Goal: Information Seeking & Learning: Learn about a topic

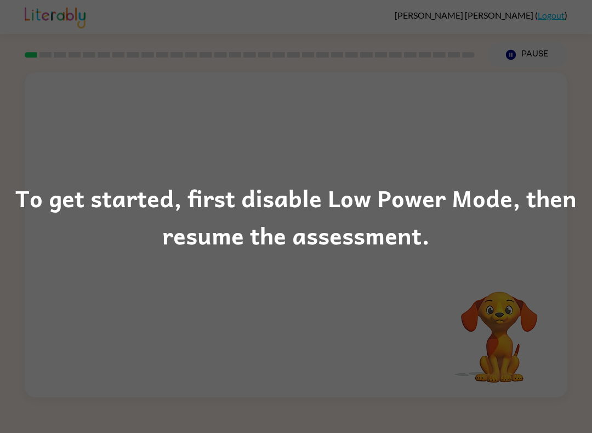
click at [573, 186] on div "To get started, first disable Low Power Mode, then resume the assessment." at bounding box center [296, 216] width 592 height 74
click at [372, 257] on div "To get started, first disable Low Power Mode, then resume the assessment." at bounding box center [296, 216] width 592 height 433
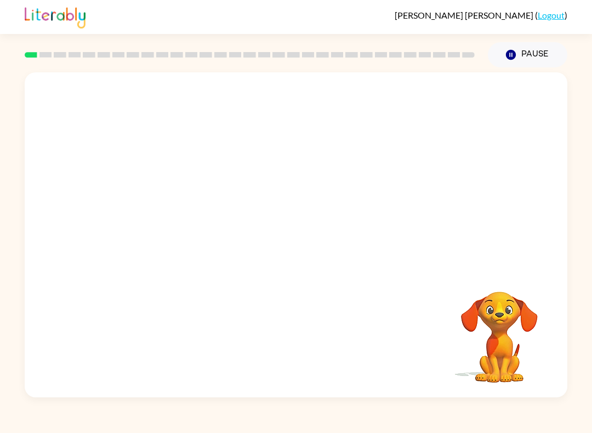
click at [32, 30] on link at bounding box center [55, 26] width 61 height 7
click at [554, 160] on div at bounding box center [296, 170] width 542 height 196
click at [553, 159] on div at bounding box center [296, 170] width 542 height 196
click at [551, 175] on div at bounding box center [296, 170] width 542 height 196
click at [319, 153] on video "Your browser must support playing .mp4 files to use Literably. Please try using…" at bounding box center [296, 170] width 542 height 196
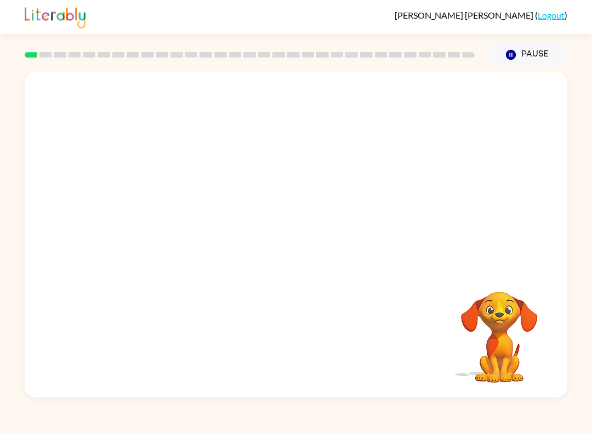
click at [319, 153] on video "Your browser must support playing .mp4 files to use Literably. Please try using…" at bounding box center [296, 170] width 542 height 196
click at [329, 147] on video "Your browser must support playing .mp4 files to use Literably. Please try using…" at bounding box center [296, 170] width 542 height 196
click at [342, 202] on video "Your browser must support playing .mp4 files to use Literably. Please try using…" at bounding box center [296, 170] width 542 height 196
click at [315, 253] on button "button" at bounding box center [296, 240] width 70 height 40
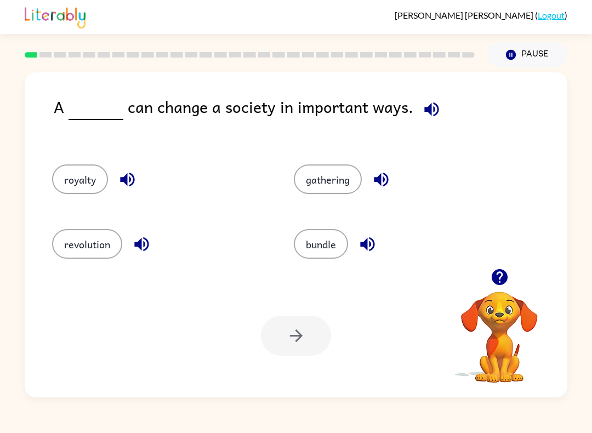
click at [334, 254] on button "bundle" at bounding box center [321, 244] width 54 height 30
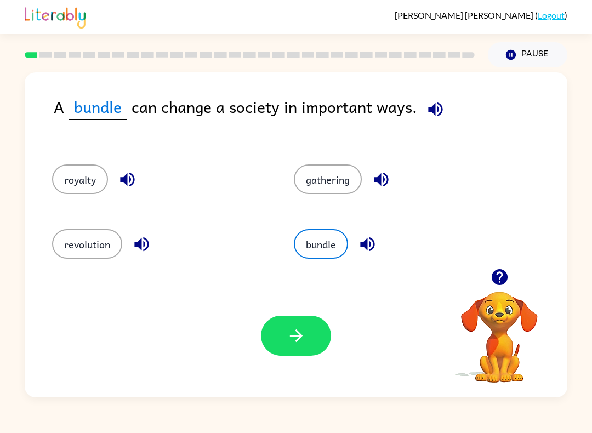
click at [113, 228] on div "revolution" at bounding box center [152, 240] width 242 height 65
click at [76, 244] on button "revolution" at bounding box center [87, 244] width 70 height 30
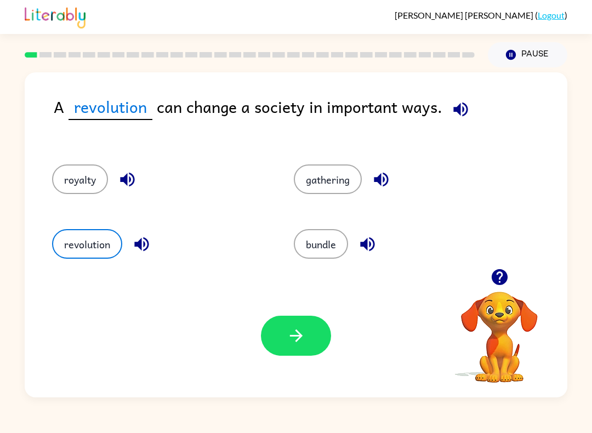
click at [338, 248] on button "bundle" at bounding box center [321, 244] width 54 height 30
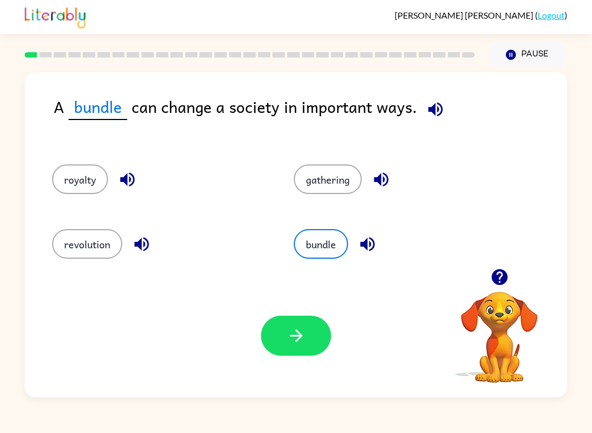
click at [317, 331] on button "button" at bounding box center [296, 336] width 70 height 40
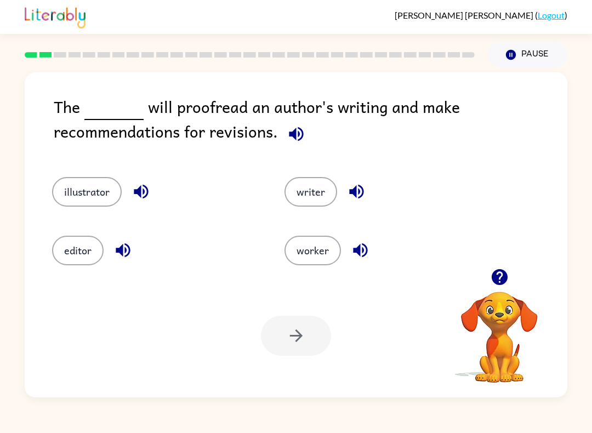
click at [96, 194] on button "illustrator" at bounding box center [87, 192] width 70 height 30
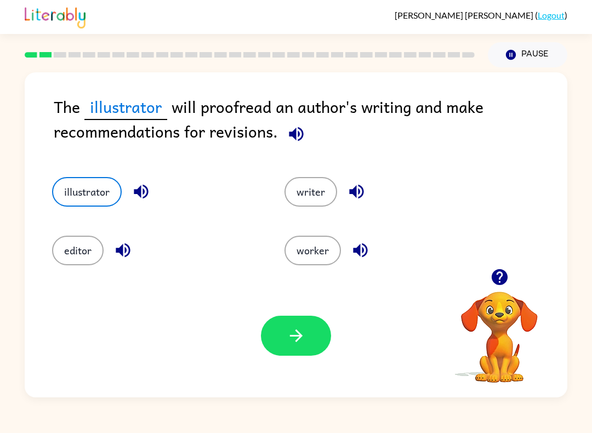
click at [88, 252] on button "editor" at bounding box center [77, 251] width 51 height 30
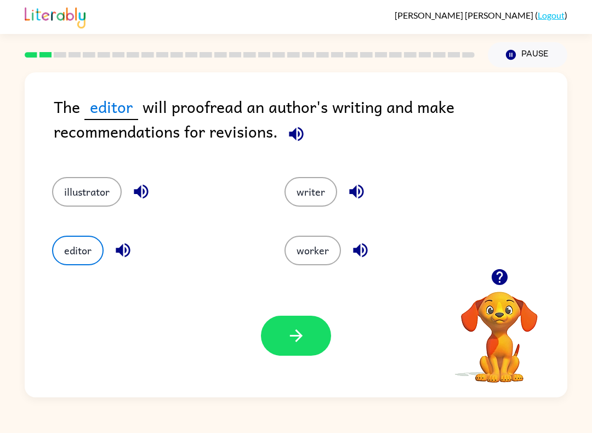
click at [278, 324] on button "button" at bounding box center [296, 336] width 70 height 40
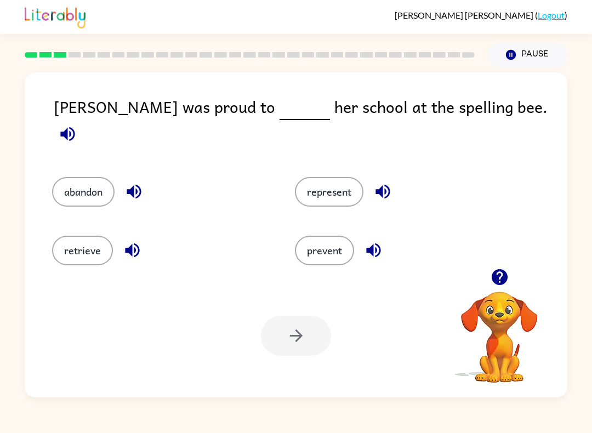
click at [333, 179] on button "represent" at bounding box center [329, 192] width 68 height 30
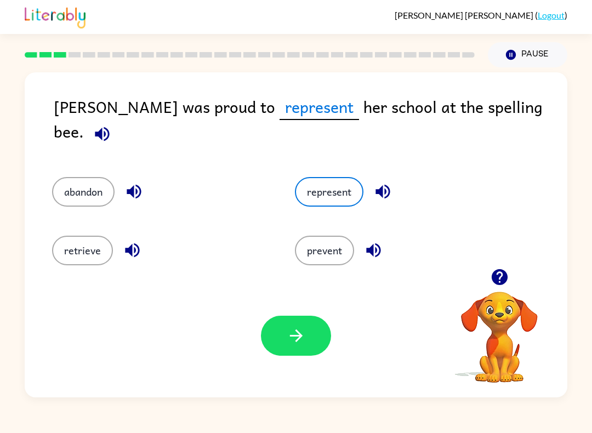
click at [302, 334] on icon "button" at bounding box center [295, 335] width 19 height 19
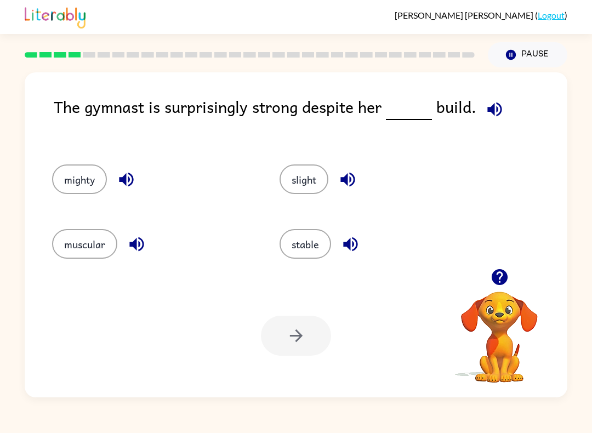
click at [89, 253] on button "muscular" at bounding box center [84, 244] width 65 height 30
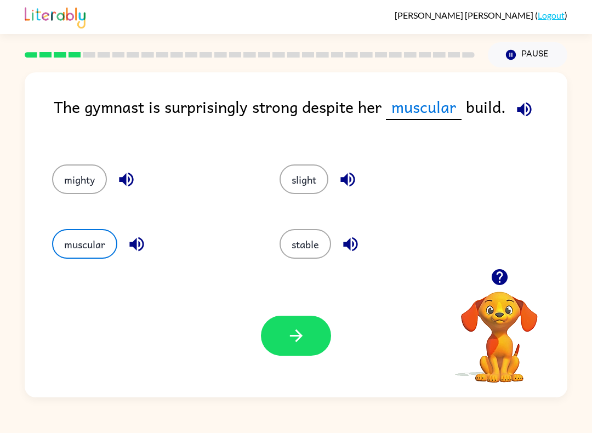
click at [301, 318] on button "button" at bounding box center [296, 336] width 70 height 40
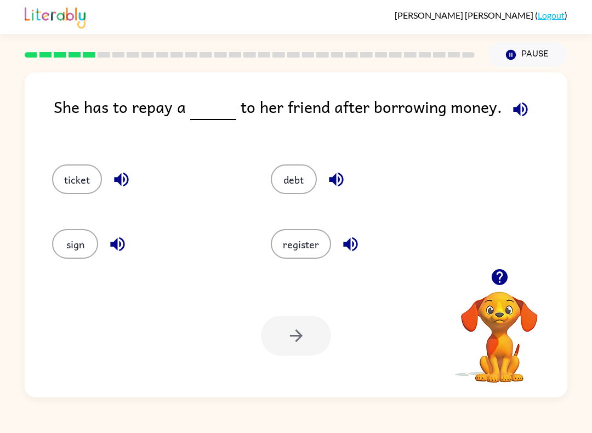
click at [262, 181] on div "debt" at bounding box center [359, 176] width 219 height 65
click at [297, 185] on button "debt" at bounding box center [294, 179] width 46 height 30
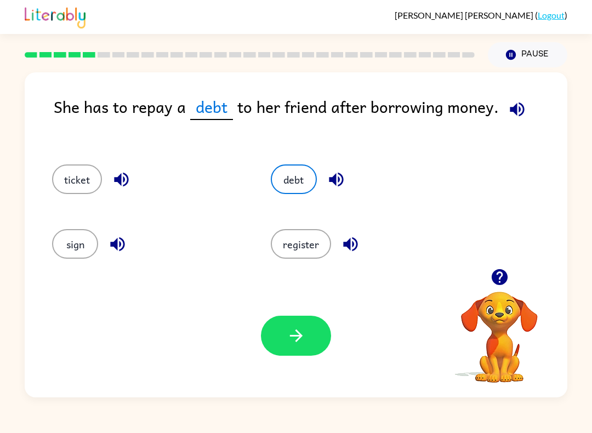
click at [311, 340] on button "button" at bounding box center [296, 336] width 70 height 40
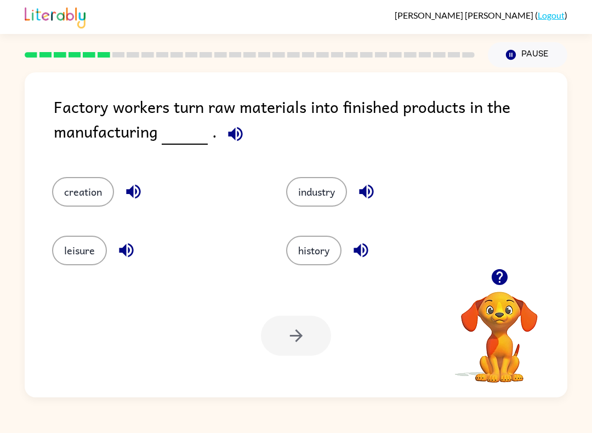
click at [329, 203] on button "industry" at bounding box center [316, 192] width 61 height 30
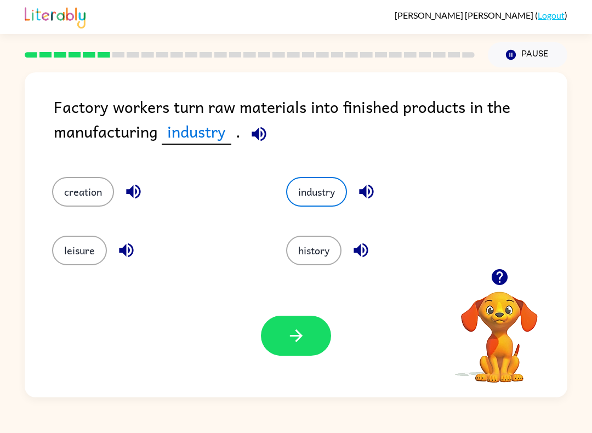
click at [310, 347] on button "button" at bounding box center [296, 336] width 70 height 40
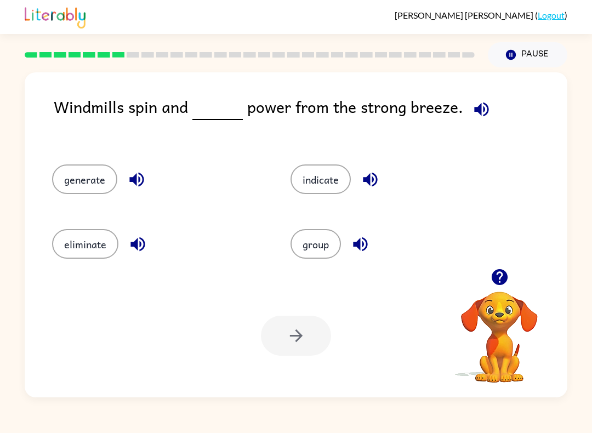
click at [67, 257] on button "eliminate" at bounding box center [85, 244] width 66 height 30
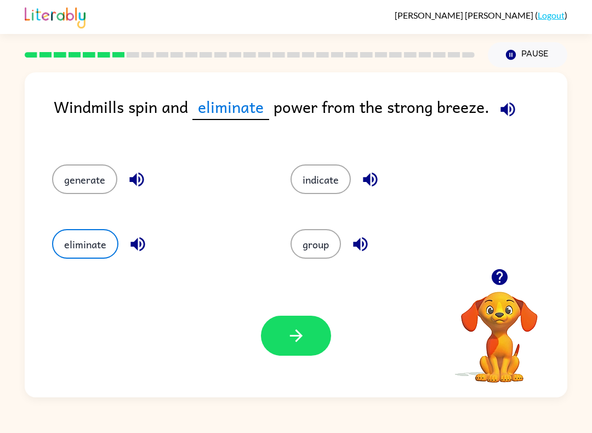
click at [301, 329] on icon "button" at bounding box center [295, 335] width 19 height 19
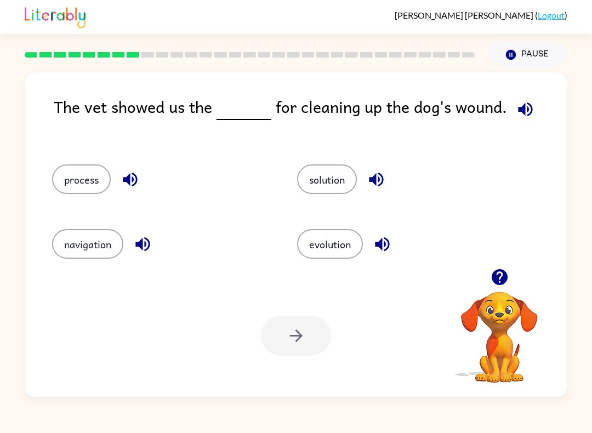
click at [346, 184] on button "solution" at bounding box center [327, 179] width 60 height 30
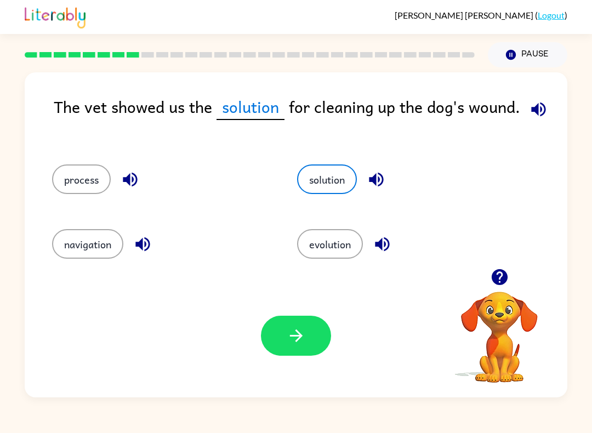
click at [301, 325] on button "button" at bounding box center [296, 336] width 70 height 40
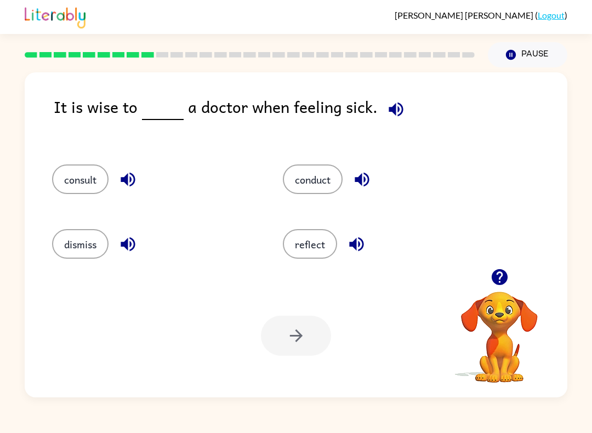
click at [77, 183] on button "consult" at bounding box center [80, 179] width 56 height 30
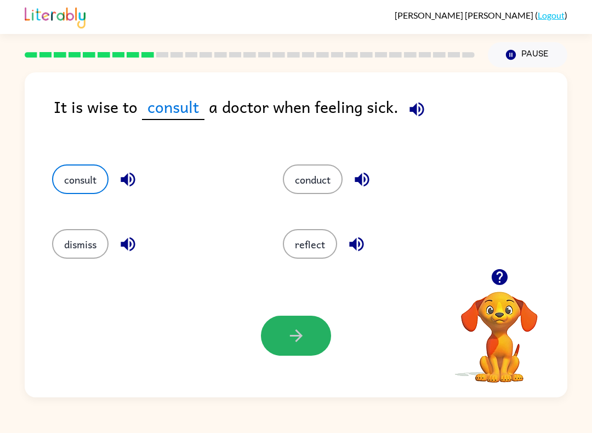
click at [288, 341] on icon "button" at bounding box center [295, 335] width 19 height 19
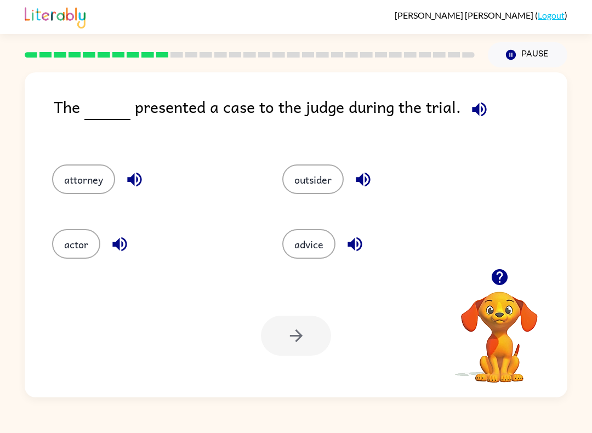
click at [330, 189] on button "outsider" at bounding box center [312, 179] width 61 height 30
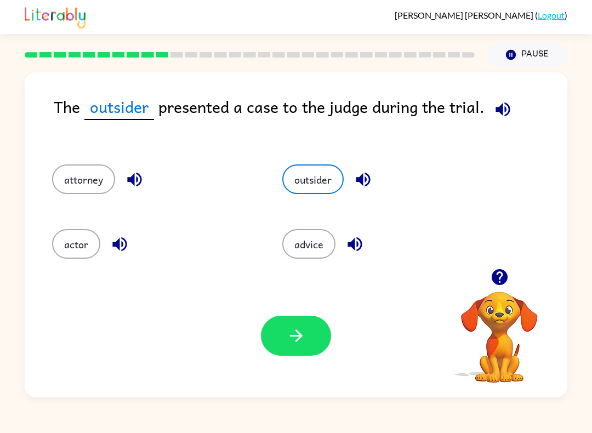
click at [274, 331] on button "button" at bounding box center [296, 336] width 70 height 40
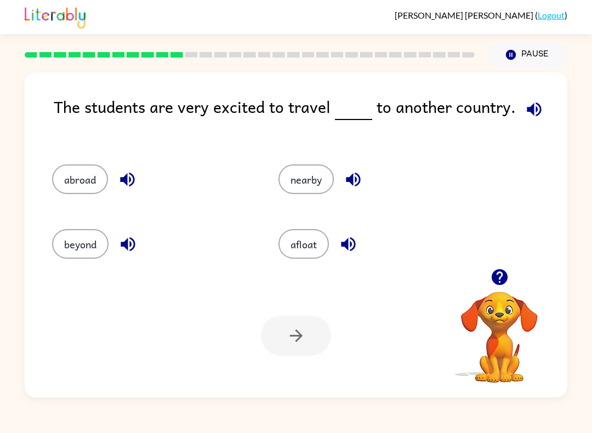
click at [364, 187] on button "button" at bounding box center [353, 179] width 28 height 28
click at [334, 177] on button "nearby" at bounding box center [305, 179] width 55 height 30
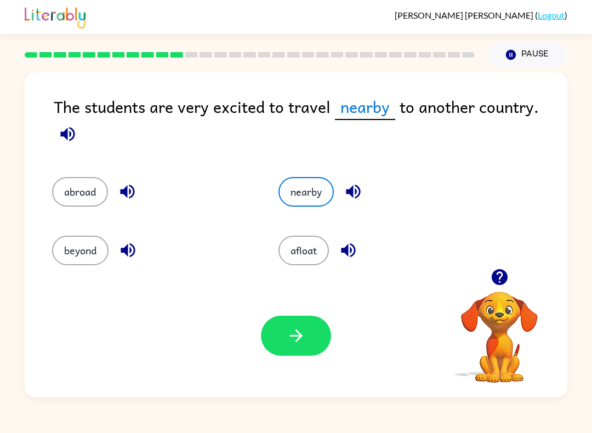
click at [68, 141] on icon "button" at bounding box center [67, 133] width 19 height 19
click at [326, 256] on button "afloat" at bounding box center [303, 251] width 50 height 30
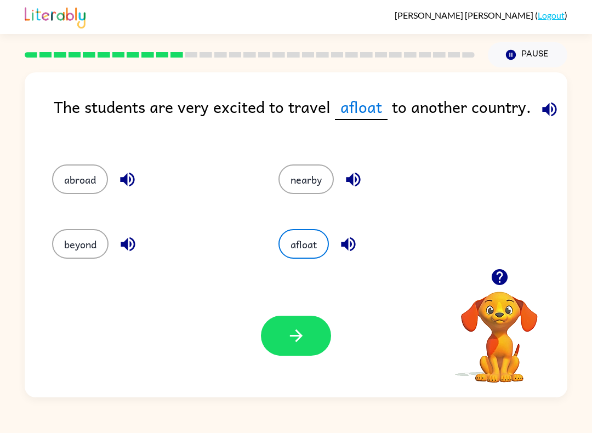
click at [345, 249] on icon "button" at bounding box center [348, 243] width 19 height 19
click at [347, 245] on icon "button" at bounding box center [348, 244] width 14 height 14
click at [131, 241] on icon "button" at bounding box center [127, 243] width 19 height 19
click at [116, 182] on button "button" at bounding box center [127, 179] width 28 height 28
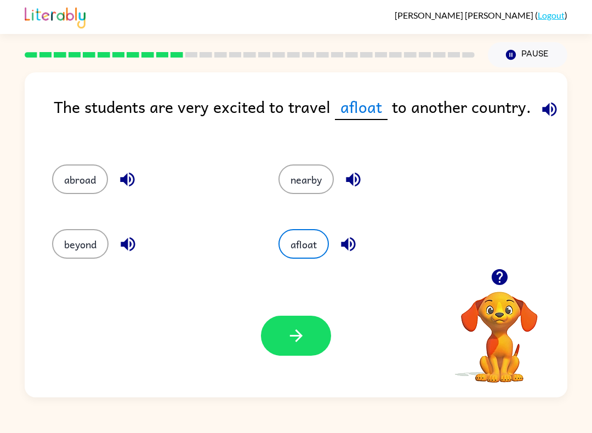
click at [318, 182] on button "nearby" at bounding box center [305, 179] width 55 height 30
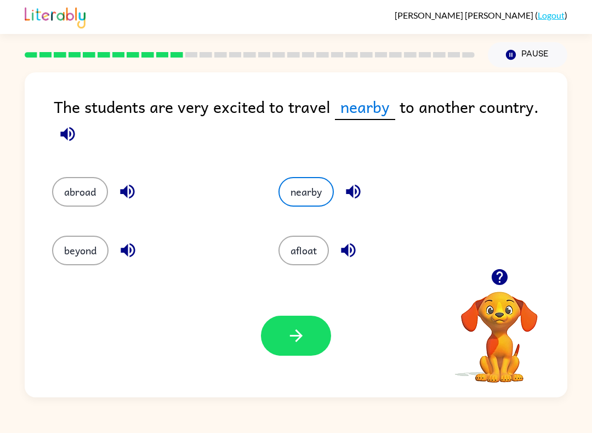
click at [313, 338] on button "button" at bounding box center [296, 336] width 70 height 40
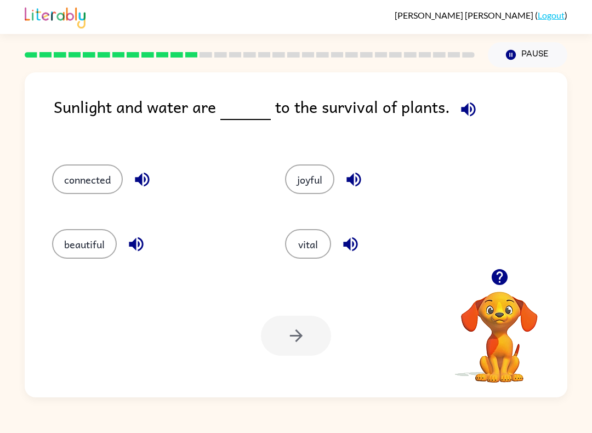
click at [309, 251] on button "vital" at bounding box center [308, 244] width 46 height 30
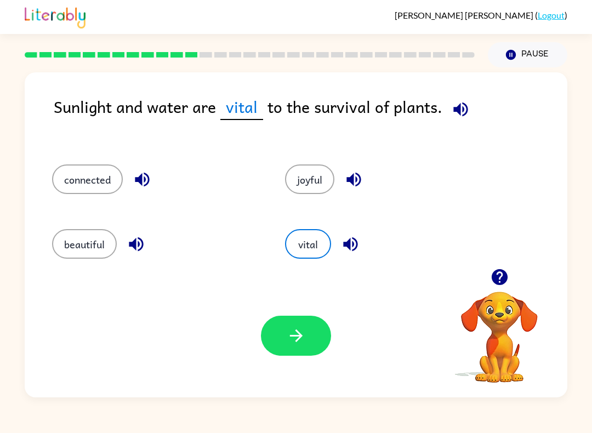
click at [284, 329] on button "button" at bounding box center [296, 336] width 70 height 40
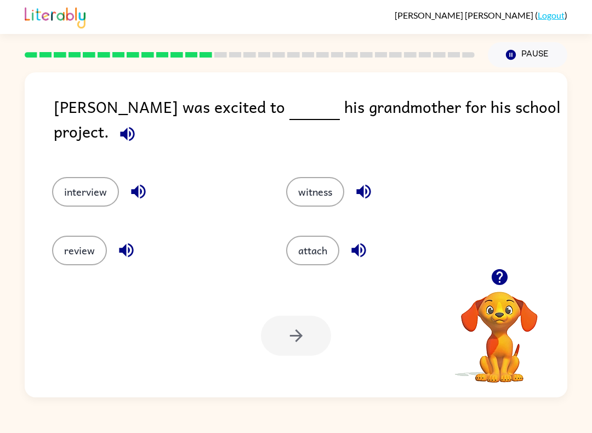
click at [70, 193] on button "interview" at bounding box center [85, 192] width 67 height 30
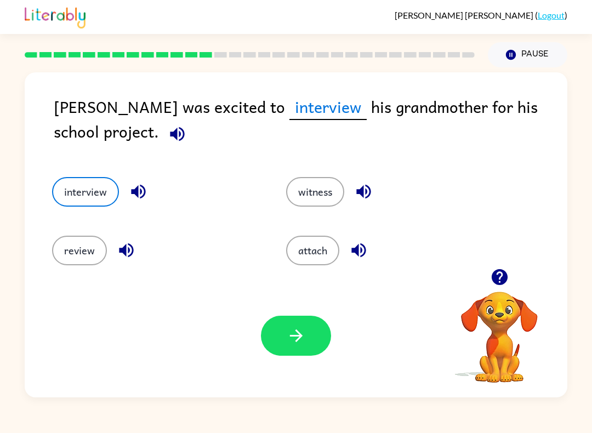
click at [273, 349] on button "button" at bounding box center [296, 336] width 70 height 40
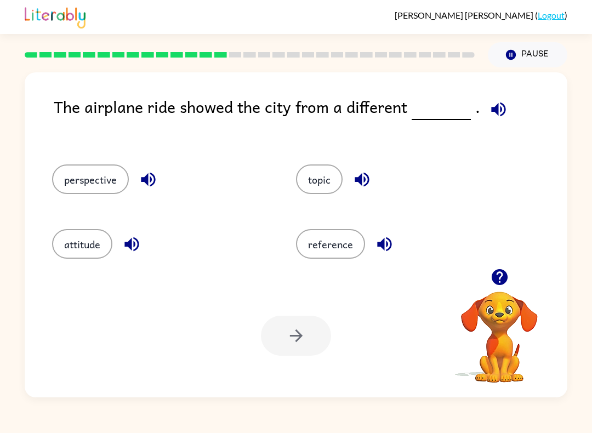
click at [95, 187] on button "perspective" at bounding box center [90, 179] width 77 height 30
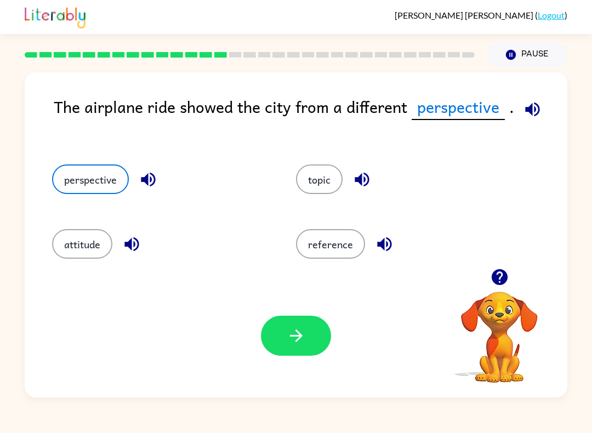
click at [276, 346] on button "button" at bounding box center [296, 336] width 70 height 40
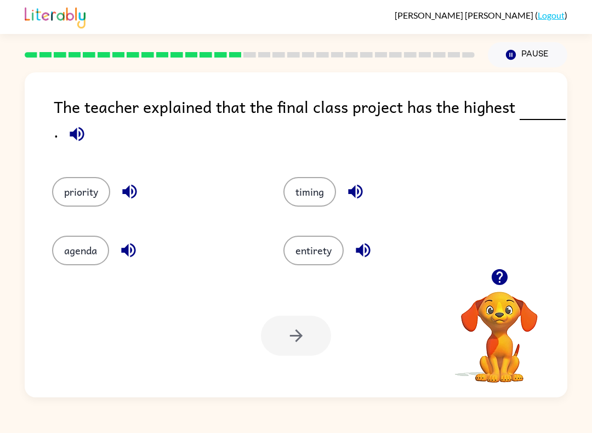
click at [108, 216] on div "agenda" at bounding box center [146, 244] width 231 height 59
click at [87, 203] on button "priority" at bounding box center [81, 192] width 58 height 30
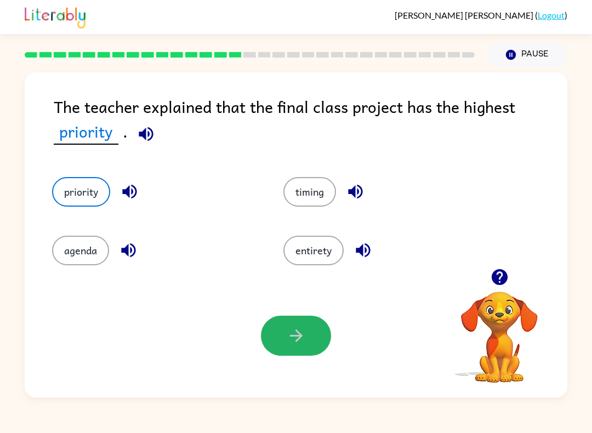
click at [267, 338] on button "button" at bounding box center [296, 336] width 70 height 40
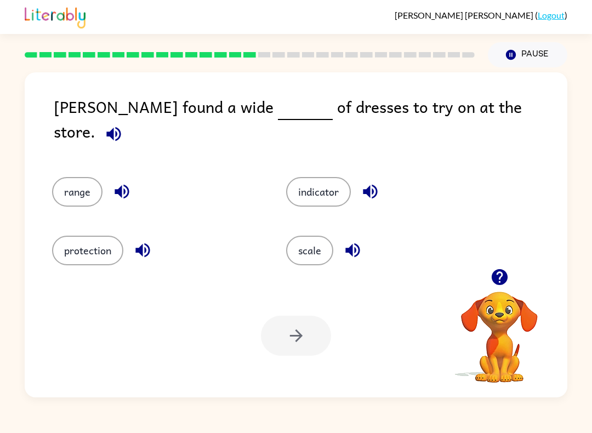
click at [70, 178] on button "range" at bounding box center [77, 192] width 50 height 30
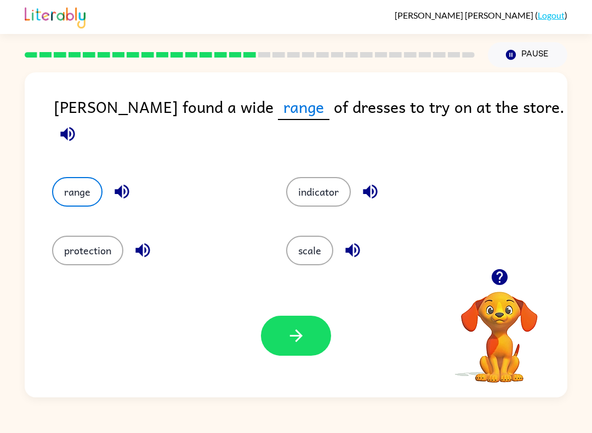
click at [341, 177] on button "indicator" at bounding box center [318, 192] width 65 height 30
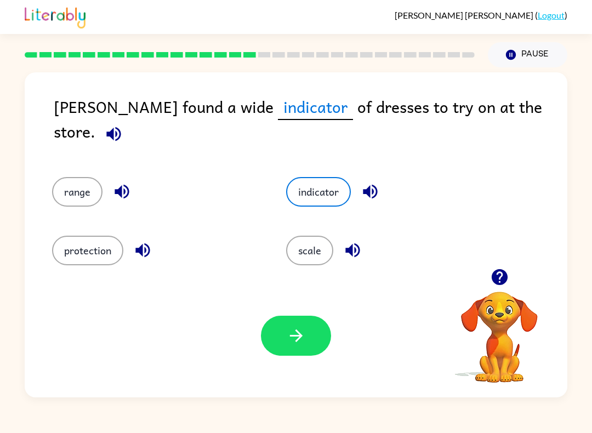
click at [318, 341] on button "button" at bounding box center [296, 336] width 70 height 40
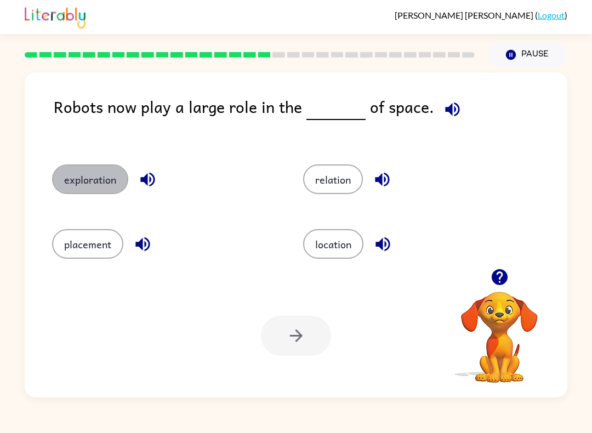
click at [65, 180] on button "exploration" at bounding box center [90, 179] width 76 height 30
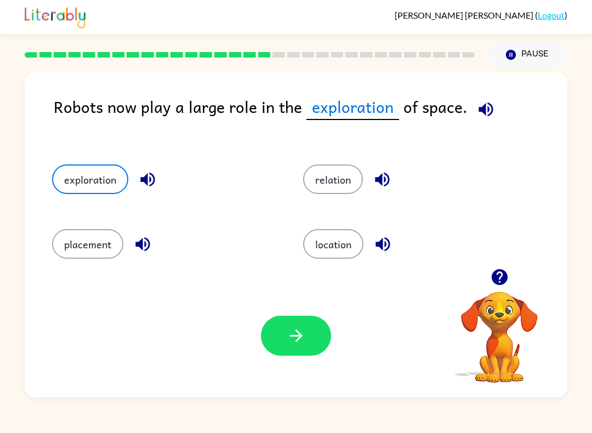
click at [314, 338] on button "button" at bounding box center [296, 336] width 70 height 40
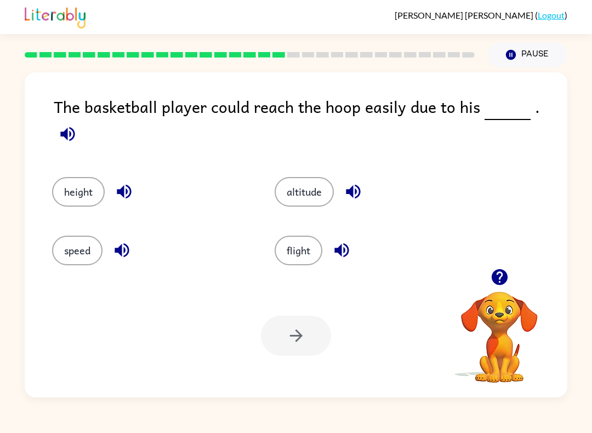
click at [297, 177] on button "altitude" at bounding box center [303, 192] width 59 height 30
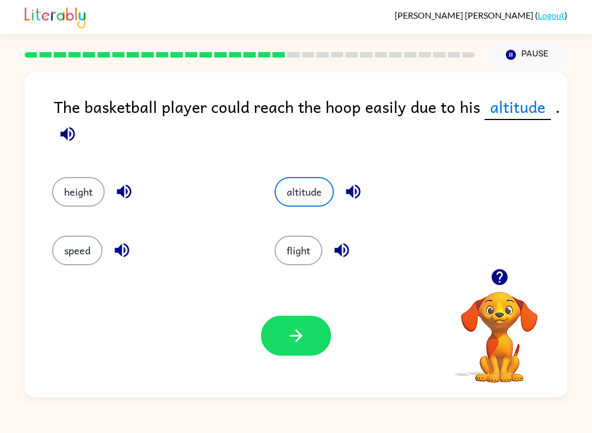
click at [92, 189] on button "height" at bounding box center [78, 192] width 53 height 30
click at [299, 353] on button "button" at bounding box center [296, 336] width 70 height 40
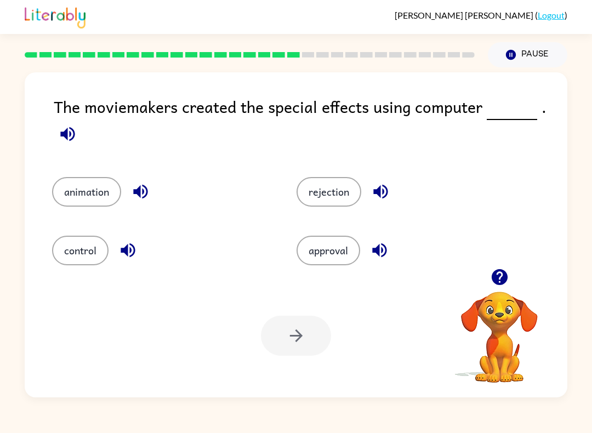
click at [90, 189] on button "animation" at bounding box center [86, 192] width 69 height 30
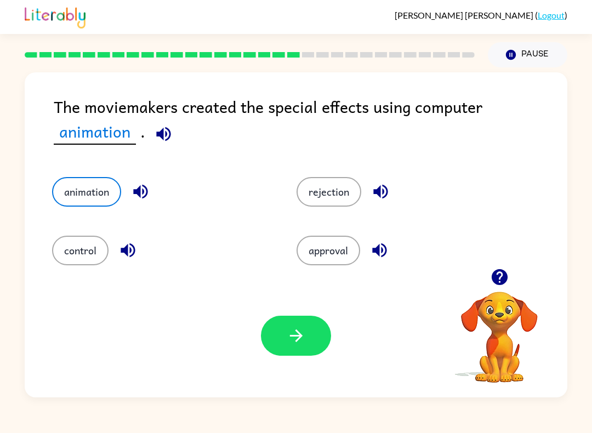
click at [274, 335] on button "button" at bounding box center [296, 336] width 70 height 40
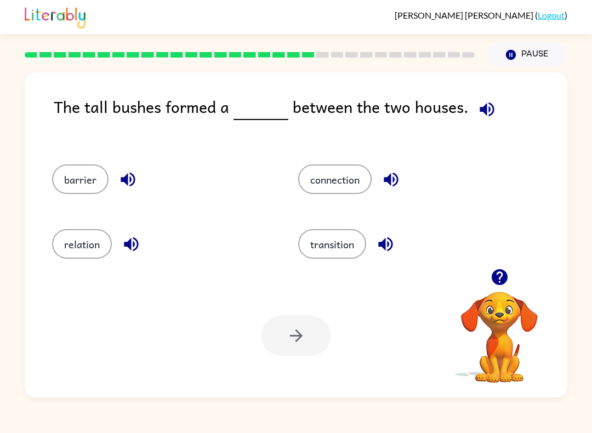
click at [93, 179] on button "barrier" at bounding box center [80, 179] width 56 height 30
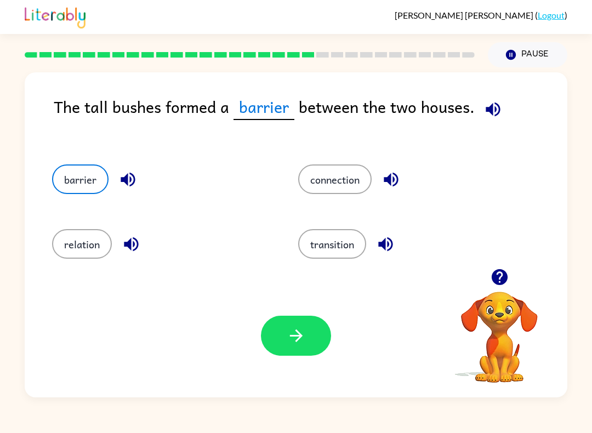
click at [263, 335] on button "button" at bounding box center [296, 336] width 70 height 40
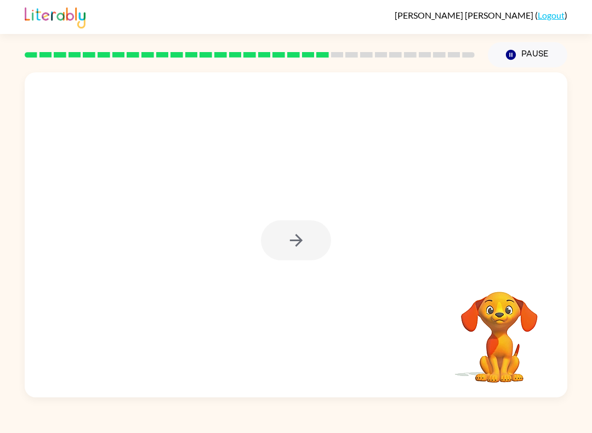
click at [317, 234] on div at bounding box center [296, 240] width 70 height 40
click at [314, 244] on div at bounding box center [296, 240] width 70 height 40
click at [311, 243] on div at bounding box center [296, 240] width 70 height 40
click at [308, 237] on div at bounding box center [296, 240] width 70 height 40
click at [315, 243] on div at bounding box center [296, 240] width 70 height 40
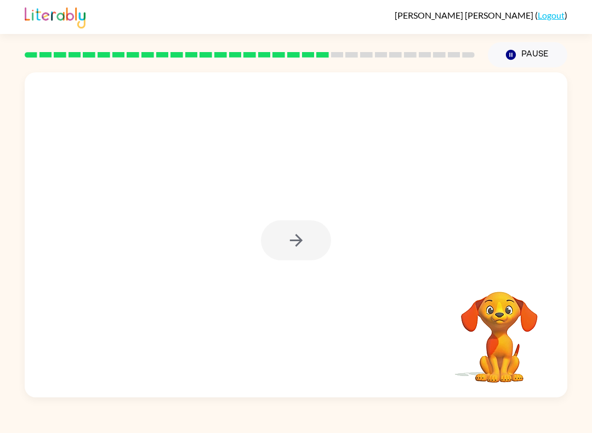
click at [313, 240] on button "button" at bounding box center [296, 240] width 70 height 40
click at [313, 240] on div at bounding box center [296, 240] width 70 height 40
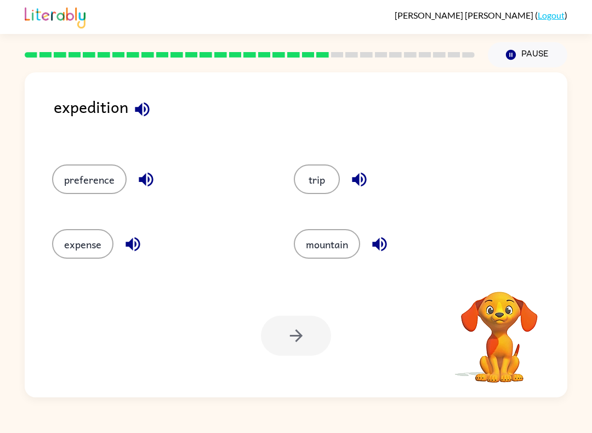
click at [323, 181] on button "trip" at bounding box center [317, 179] width 46 height 30
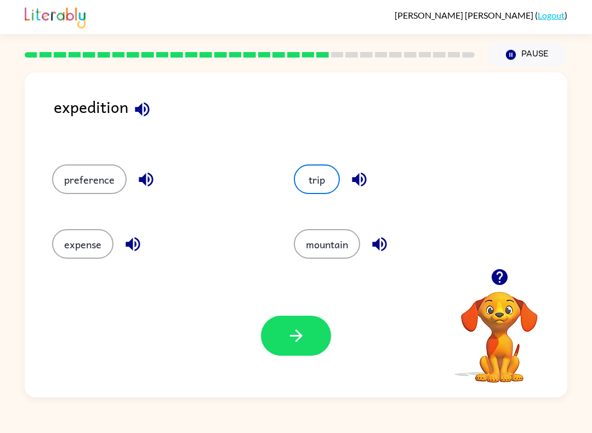
click at [302, 336] on icon "button" at bounding box center [295, 335] width 13 height 13
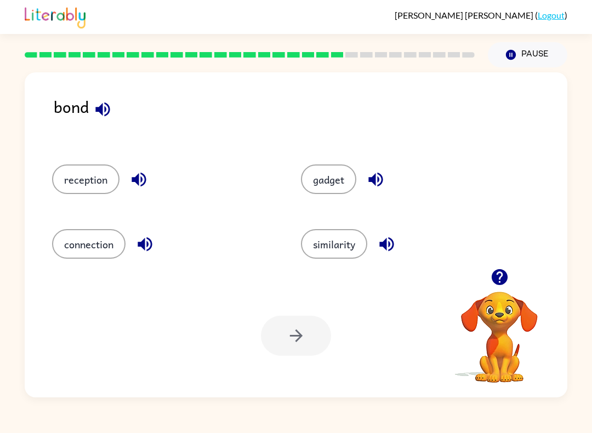
click at [80, 248] on button "connection" at bounding box center [88, 244] width 73 height 30
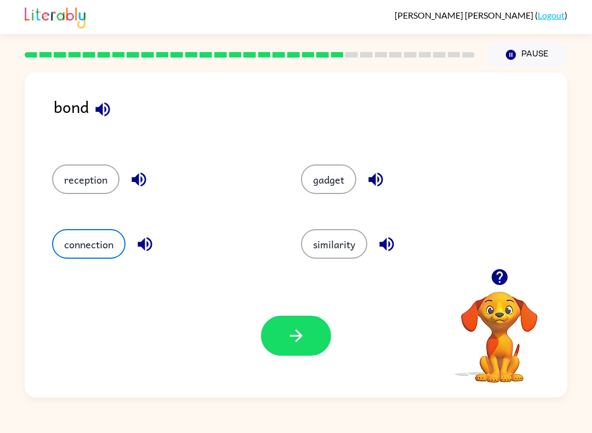
click at [278, 333] on button "button" at bounding box center [296, 336] width 70 height 40
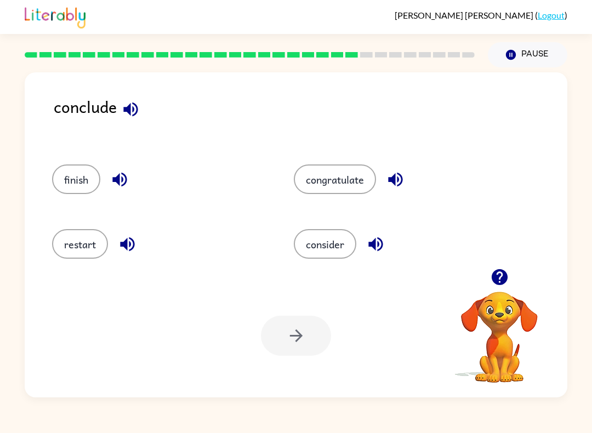
click at [70, 174] on button "finish" at bounding box center [76, 179] width 48 height 30
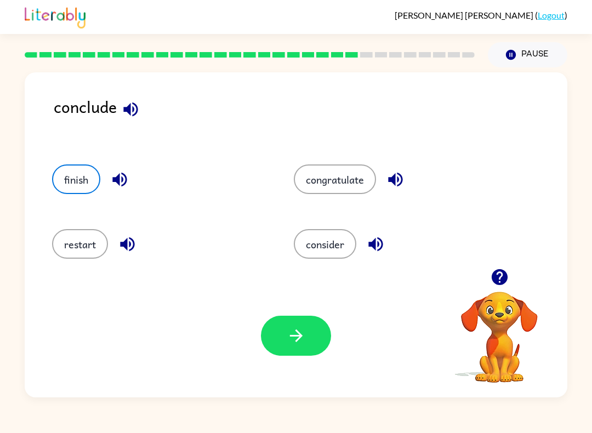
click at [277, 342] on button "button" at bounding box center [296, 336] width 70 height 40
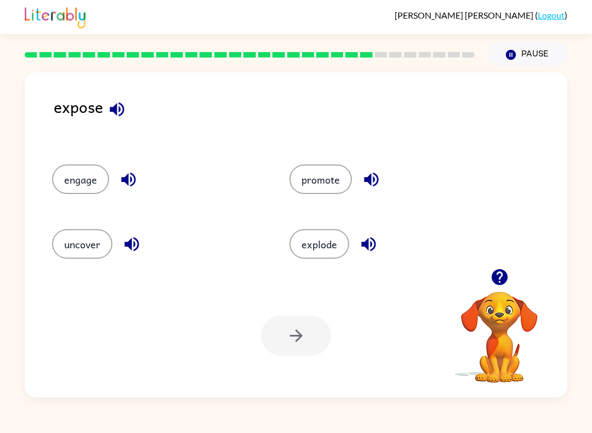
click at [111, 120] on button "button" at bounding box center [117, 109] width 28 height 28
click at [372, 184] on icon "button" at bounding box center [371, 179] width 19 height 19
click at [349, 182] on button "promote" at bounding box center [320, 179] width 62 height 30
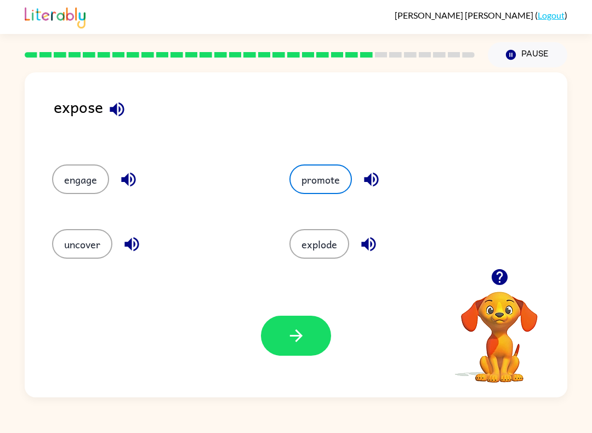
click at [303, 335] on icon "button" at bounding box center [295, 335] width 19 height 19
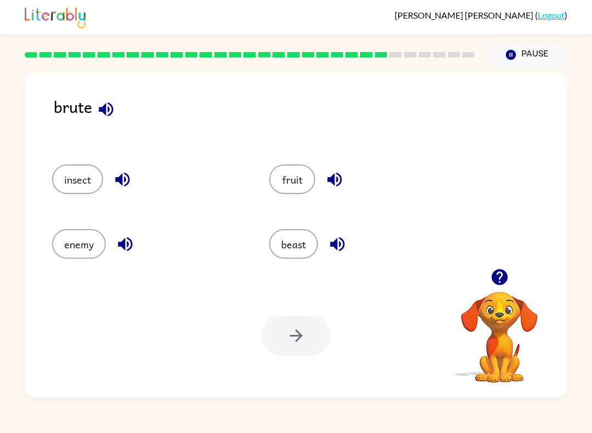
click at [102, 109] on icon "button" at bounding box center [106, 109] width 14 height 14
click at [116, 164] on div "insect" at bounding box center [139, 176] width 217 height 65
click at [116, 189] on icon "button" at bounding box center [122, 179] width 19 height 19
click at [299, 202] on div "fruit" at bounding box center [356, 176] width 217 height 65
click at [284, 346] on div at bounding box center [296, 336] width 70 height 40
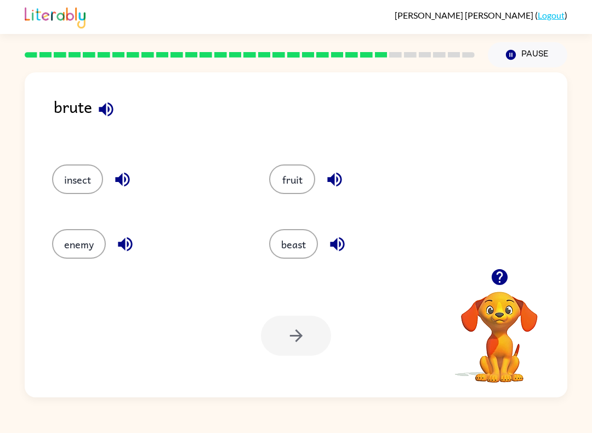
click at [281, 171] on button "fruit" at bounding box center [292, 179] width 46 height 30
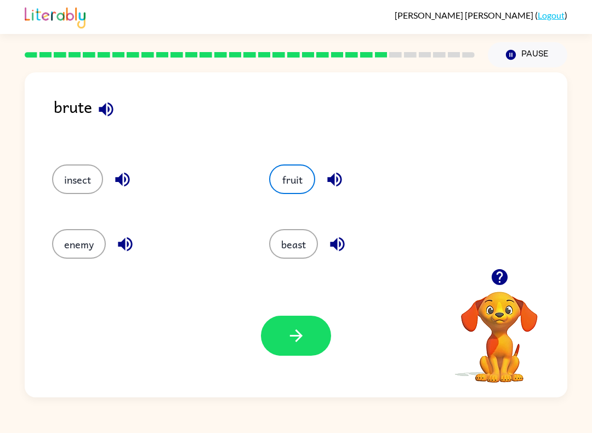
click at [283, 330] on button "button" at bounding box center [296, 336] width 70 height 40
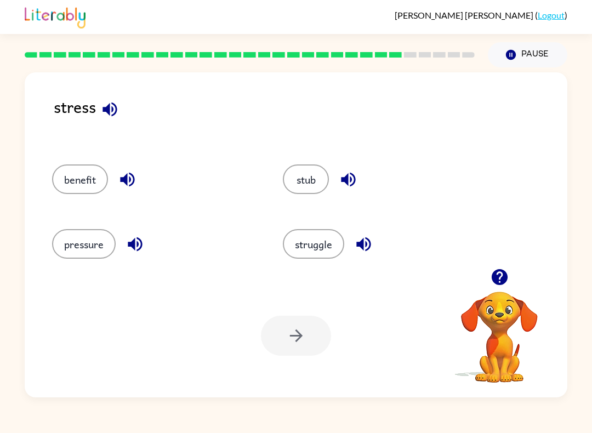
click at [79, 258] on button "pressure" at bounding box center [84, 244] width 64 height 30
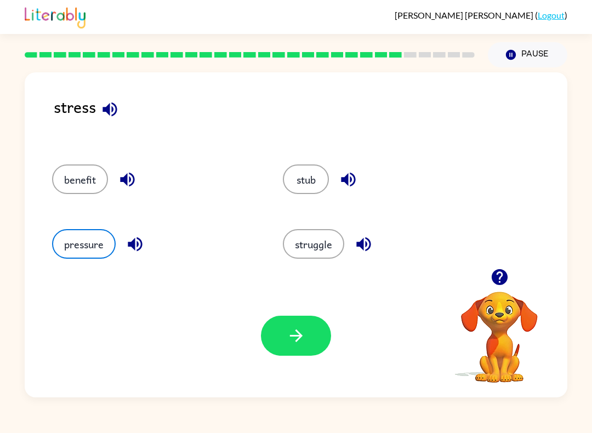
click at [313, 331] on button "button" at bounding box center [296, 336] width 70 height 40
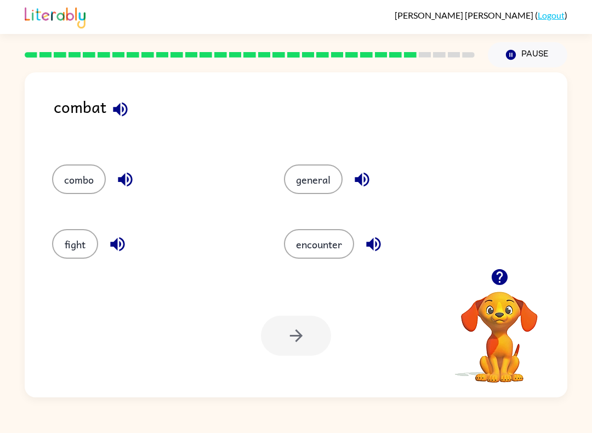
click at [128, 242] on button "button" at bounding box center [118, 244] width 28 height 28
click at [77, 240] on button "fight" at bounding box center [75, 244] width 46 height 30
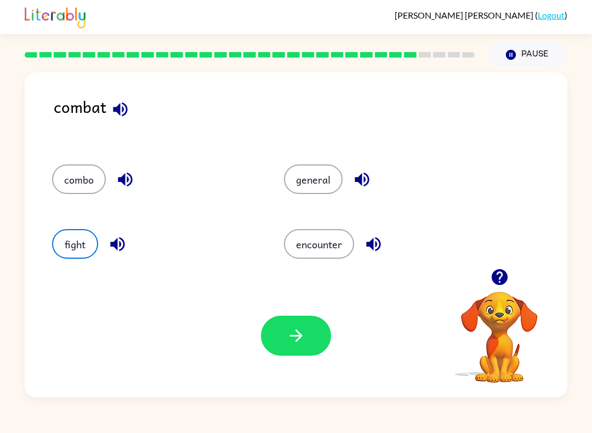
click at [299, 329] on icon "button" at bounding box center [295, 335] width 19 height 19
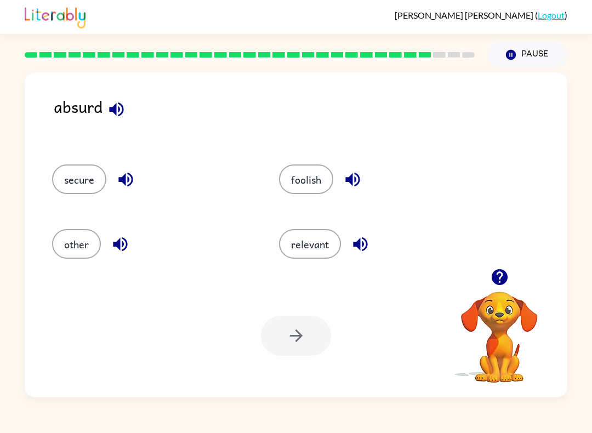
click at [322, 251] on button "relevant" at bounding box center [310, 244] width 62 height 30
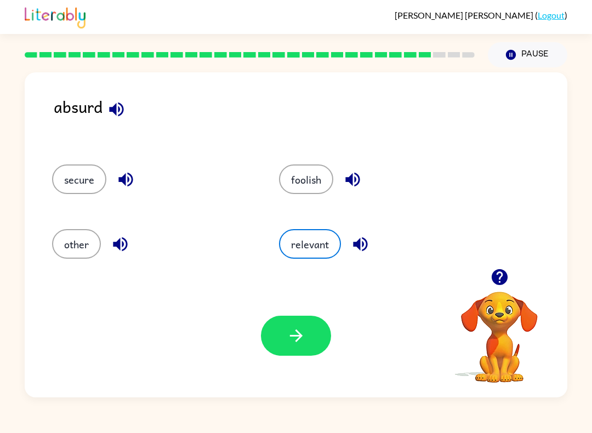
click at [316, 179] on button "foolish" at bounding box center [306, 179] width 54 height 30
click at [322, 255] on button "relevant" at bounding box center [310, 244] width 62 height 30
click at [323, 177] on button "foolish" at bounding box center [306, 179] width 54 height 30
click at [323, 244] on button "relevant" at bounding box center [310, 244] width 62 height 30
click at [316, 180] on button "foolish" at bounding box center [306, 179] width 54 height 30
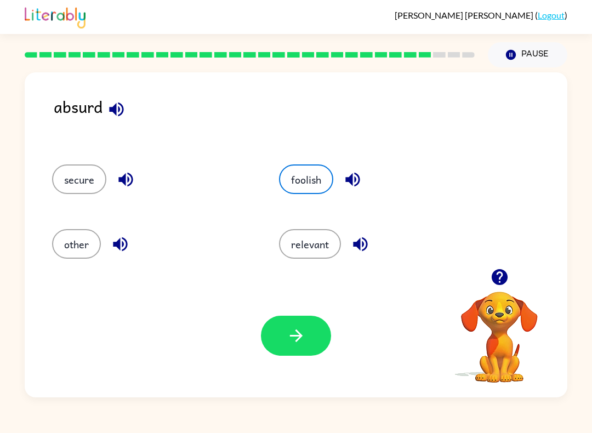
click at [317, 233] on button "relevant" at bounding box center [310, 244] width 62 height 30
click at [314, 181] on button "foolish" at bounding box center [306, 179] width 54 height 30
click at [318, 243] on button "relevant" at bounding box center [310, 244] width 62 height 30
click at [308, 181] on button "foolish" at bounding box center [306, 179] width 54 height 30
click at [314, 242] on button "relevant" at bounding box center [310, 244] width 62 height 30
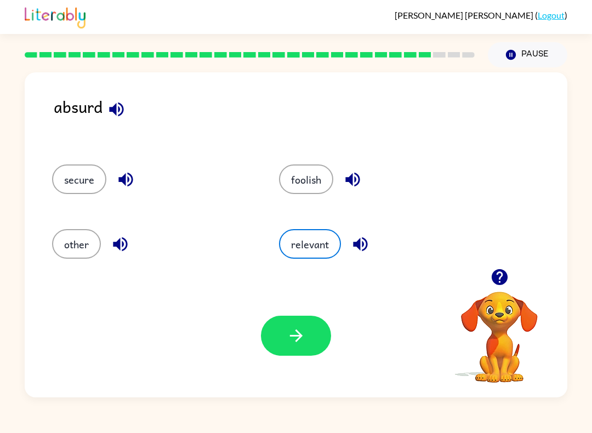
click at [312, 180] on button "foolish" at bounding box center [306, 179] width 54 height 30
click at [316, 237] on button "relevant" at bounding box center [310, 244] width 62 height 30
click at [317, 174] on button "foolish" at bounding box center [306, 179] width 54 height 30
click at [317, 241] on button "relevant" at bounding box center [310, 244] width 62 height 30
click at [300, 343] on icon "button" at bounding box center [295, 335] width 19 height 19
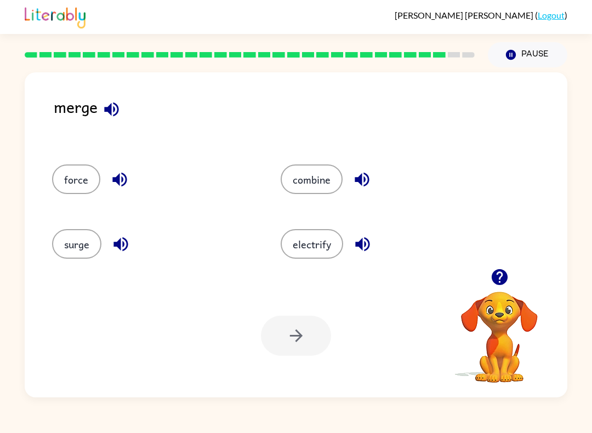
click at [320, 187] on button "combine" at bounding box center [311, 179] width 62 height 30
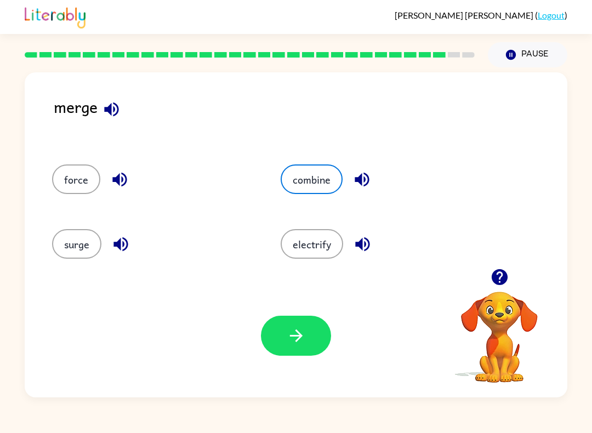
click at [299, 335] on icon "button" at bounding box center [295, 335] width 19 height 19
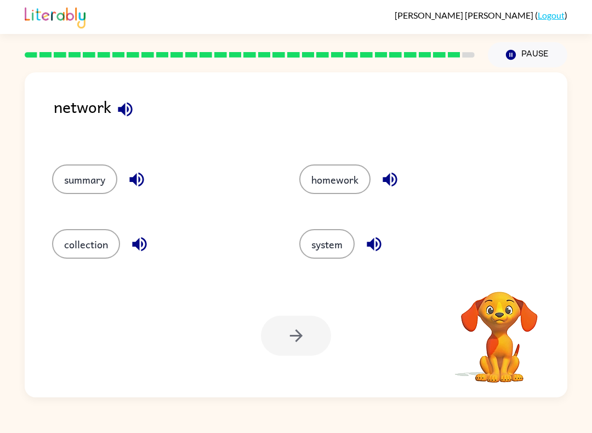
click at [348, 243] on button "system" at bounding box center [326, 244] width 55 height 30
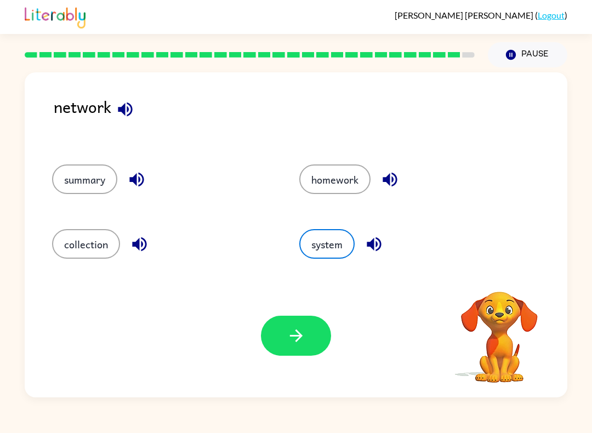
click at [300, 342] on icon "button" at bounding box center [295, 335] width 19 height 19
